Goal: Information Seeking & Learning: Learn about a topic

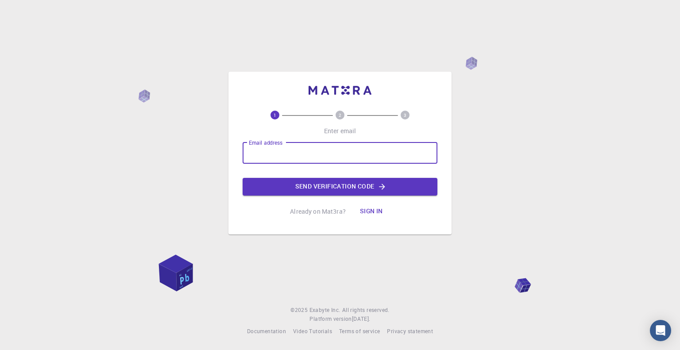
click at [246, 161] on input "Email address" at bounding box center [340, 153] width 195 height 21
type input "maquevans@gmail.com"
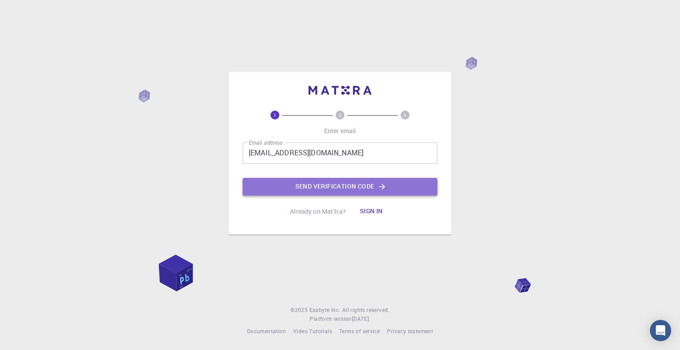
click at [312, 185] on button "Send verification code" at bounding box center [340, 187] width 195 height 18
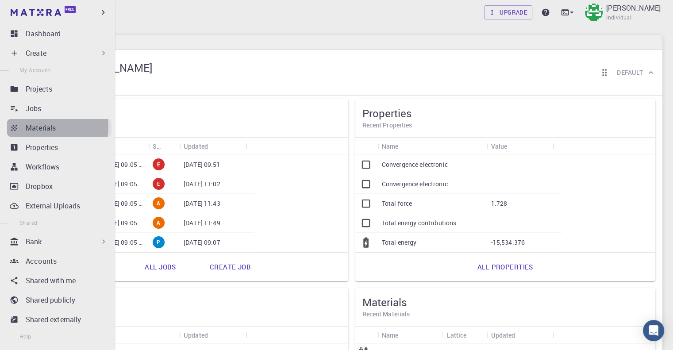
click at [35, 127] on p "Materials" at bounding box center [41, 128] width 30 height 11
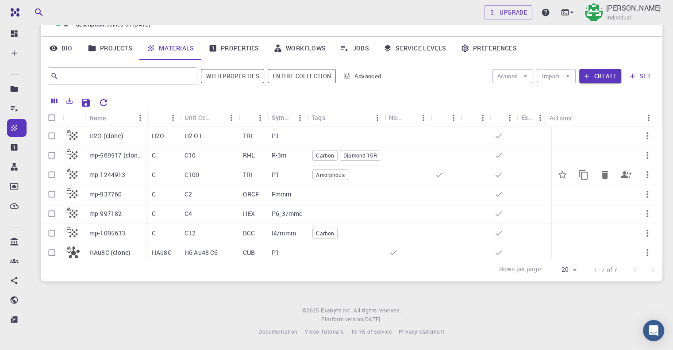
click at [119, 176] on p "mp-1244913" at bounding box center [107, 174] width 36 height 9
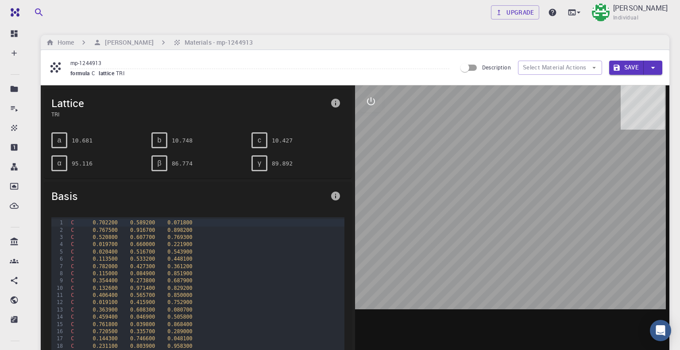
click at [370, 105] on icon "interactive" at bounding box center [371, 101] width 11 height 11
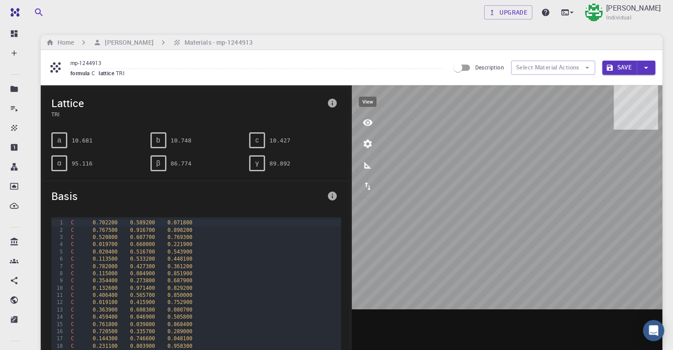
click at [368, 122] on icon "view" at bounding box center [368, 122] width 10 height 7
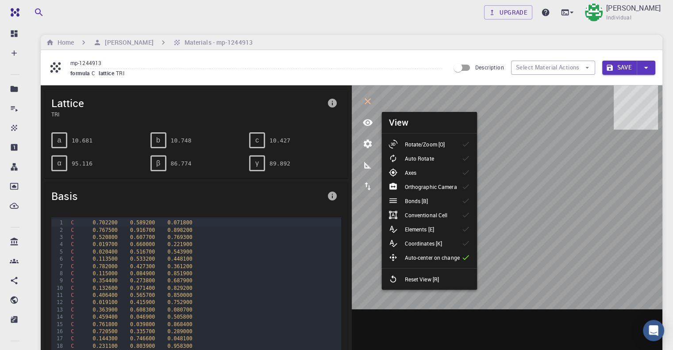
click at [409, 140] on p "Rotate/Zoom [O]" at bounding box center [425, 144] width 40 height 8
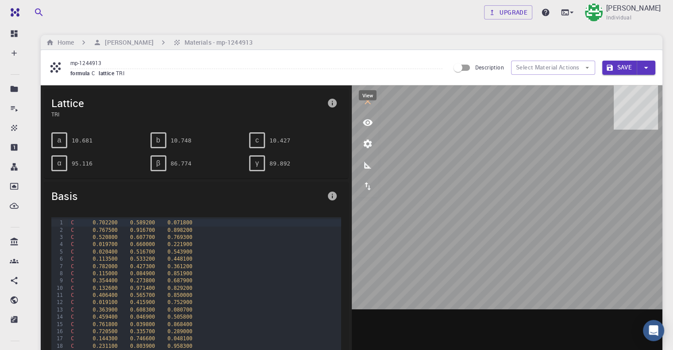
click at [368, 124] on icon "view" at bounding box center [367, 122] width 11 height 11
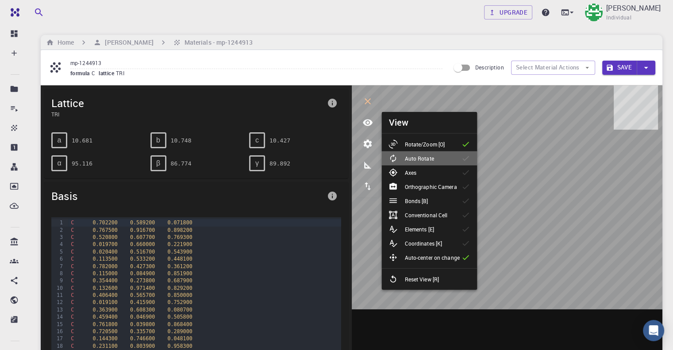
click at [408, 160] on p "Auto Rotate" at bounding box center [419, 158] width 29 height 8
click at [364, 181] on icon "export" at bounding box center [367, 186] width 11 height 11
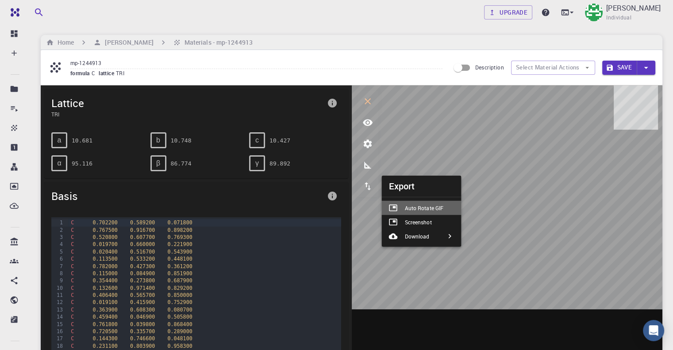
click at [411, 211] on p "Auto Rotate GIF" at bounding box center [424, 208] width 39 height 8
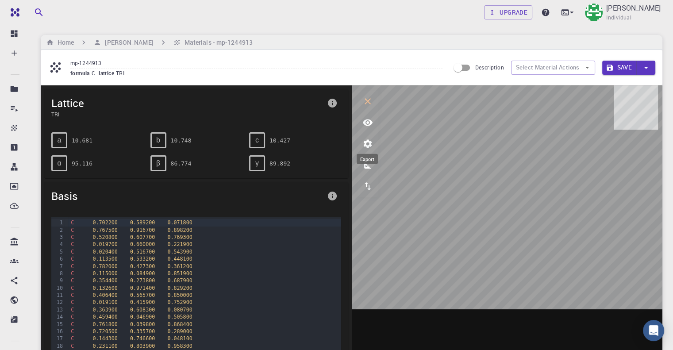
click at [366, 186] on icon "export" at bounding box center [368, 186] width 6 height 8
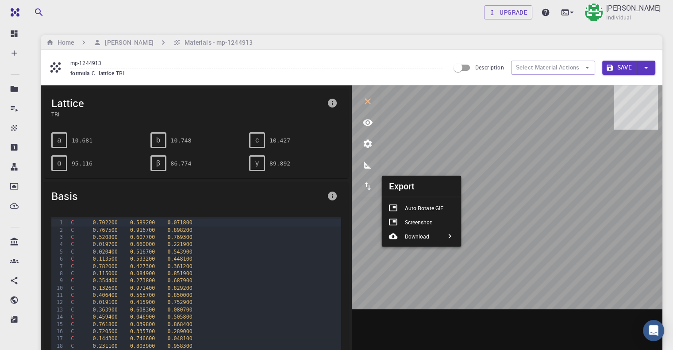
click at [416, 211] on p "Auto Rotate GIF" at bounding box center [424, 208] width 39 height 8
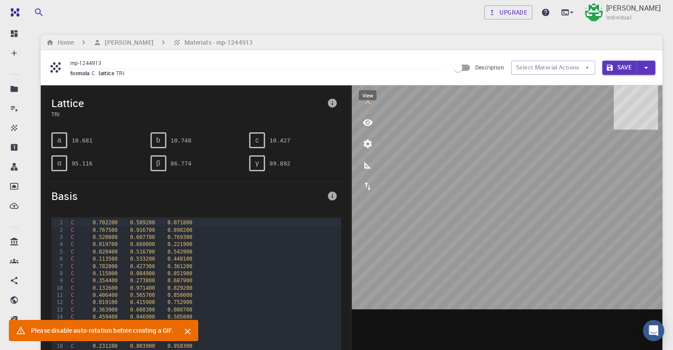
click at [368, 124] on icon "view" at bounding box center [367, 122] width 11 height 11
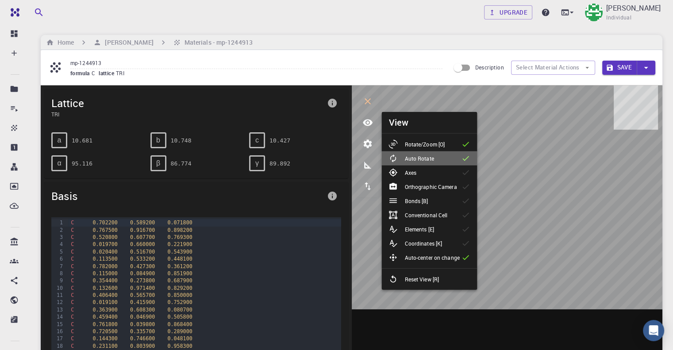
click at [421, 157] on p "Auto Rotate" at bounding box center [419, 158] width 29 height 8
click at [367, 187] on icon "export" at bounding box center [367, 186] width 11 height 11
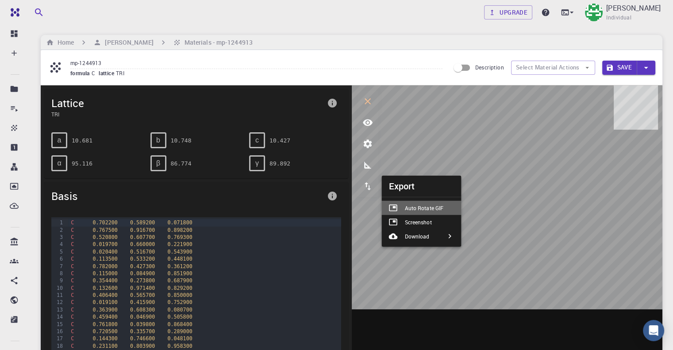
click at [407, 208] on p "Auto Rotate GIF" at bounding box center [424, 208] width 39 height 8
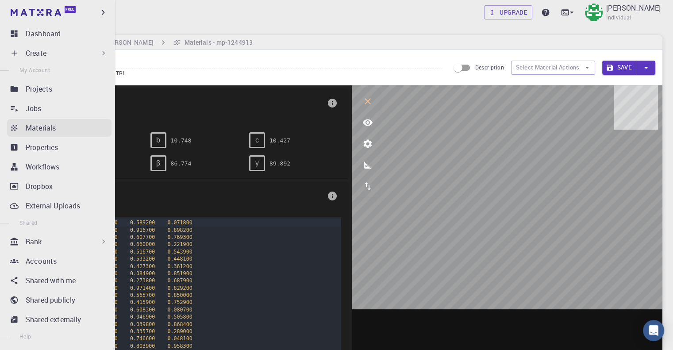
click at [15, 125] on icon at bounding box center [14, 127] width 9 height 9
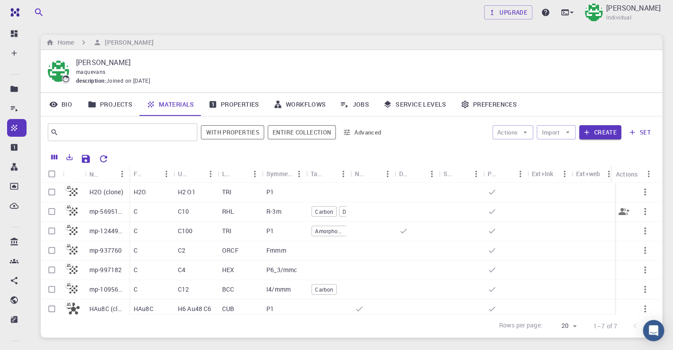
click at [222, 209] on p "RHL" at bounding box center [228, 211] width 12 height 9
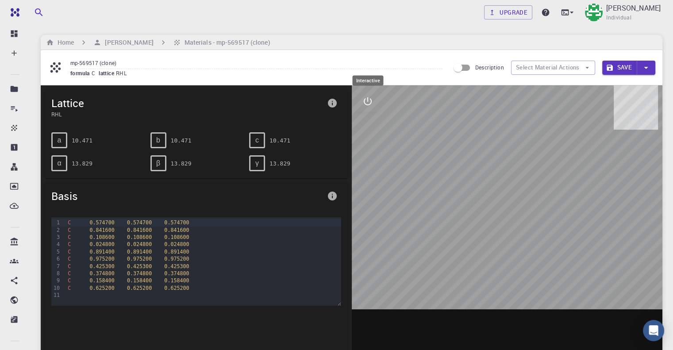
click at [374, 107] on button "interactive" at bounding box center [367, 101] width 21 height 21
click at [371, 121] on icon "view" at bounding box center [368, 122] width 10 height 7
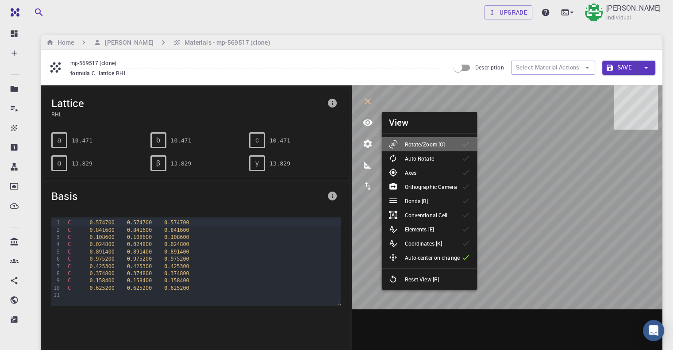
click at [438, 143] on p "Rotate/Zoom [O]" at bounding box center [425, 144] width 40 height 8
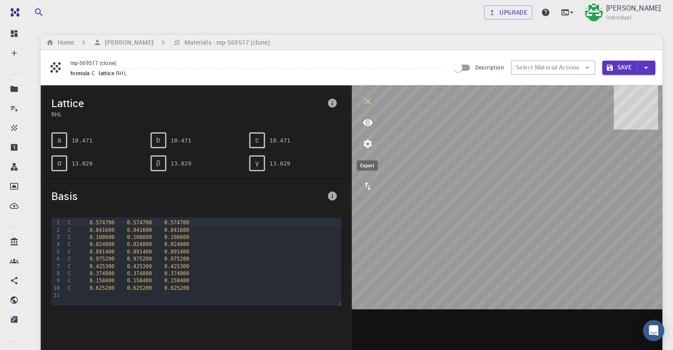
click at [370, 185] on icon "export" at bounding box center [367, 186] width 11 height 11
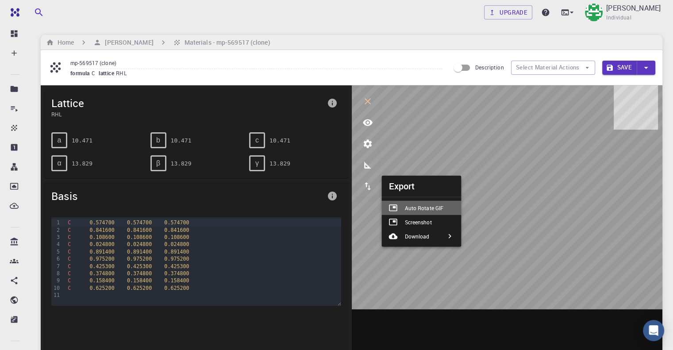
click at [412, 208] on p "Auto Rotate GIF" at bounding box center [424, 208] width 39 height 8
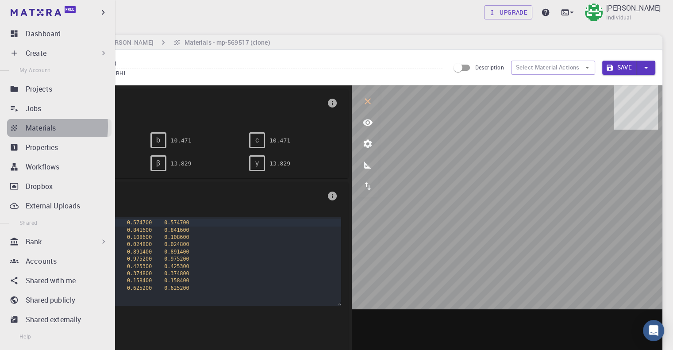
click at [14, 126] on icon at bounding box center [14, 127] width 9 height 9
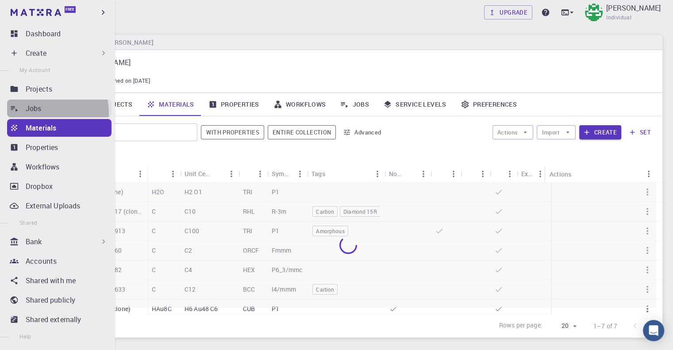
click at [42, 113] on div "Jobs" at bounding box center [69, 108] width 86 height 11
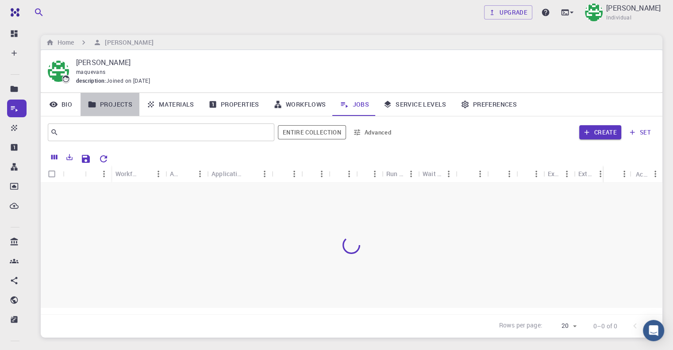
click at [118, 105] on link "Projects" at bounding box center [110, 104] width 59 height 23
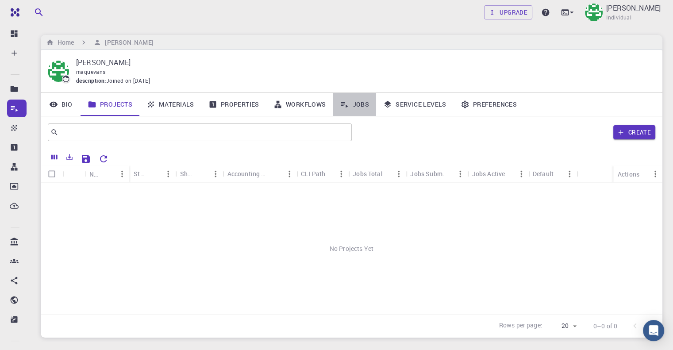
click at [356, 107] on link "Jobs" at bounding box center [354, 104] width 43 height 23
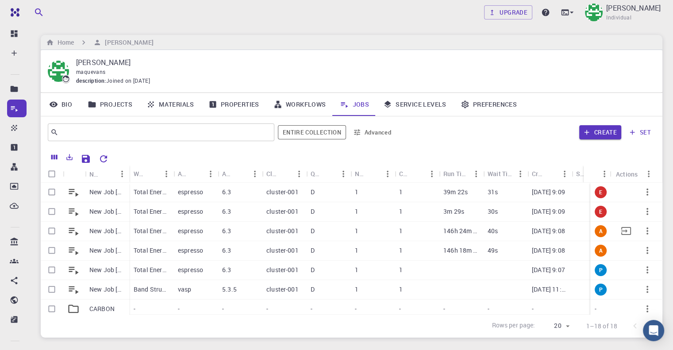
click at [163, 230] on p "Total Energy (clone)" at bounding box center [151, 231] width 35 height 9
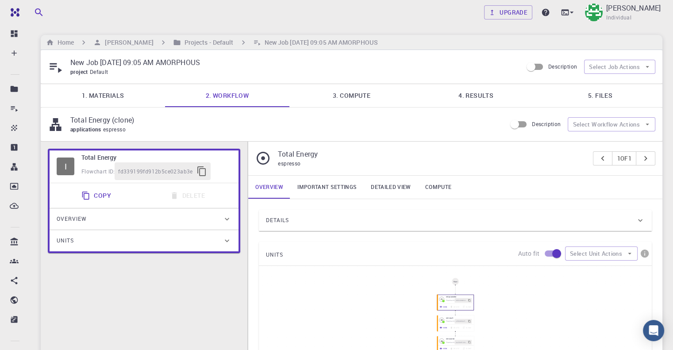
type input "/export/share/pseudo/c/gga/pbe/gbrv/1.2/us/c_pbe_gbrv_1.2.upf"
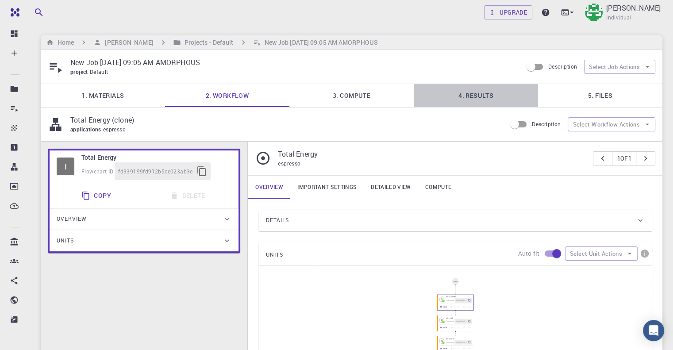
click at [463, 98] on link "4. Results" at bounding box center [476, 95] width 124 height 23
